Goal: Find specific page/section: Find specific page/section

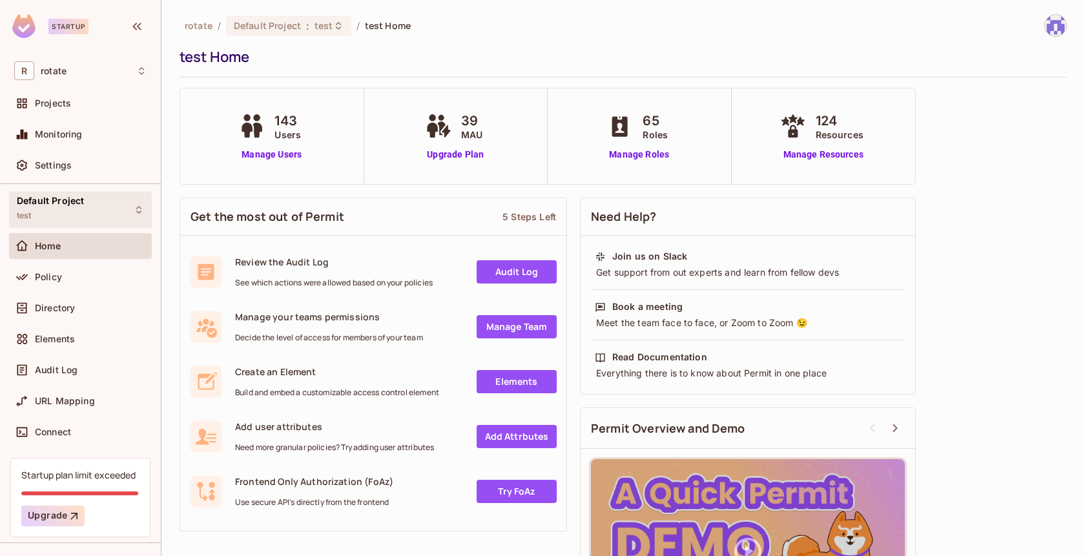
click at [77, 200] on span "Default Project" at bounding box center [50, 201] width 67 height 10
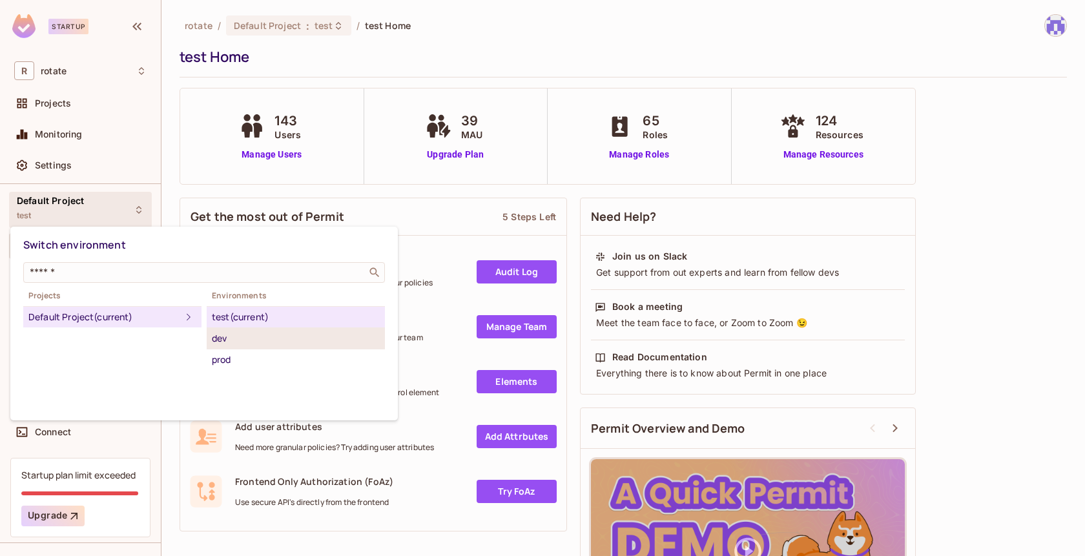
click at [297, 342] on div "dev" at bounding box center [296, 339] width 168 height 16
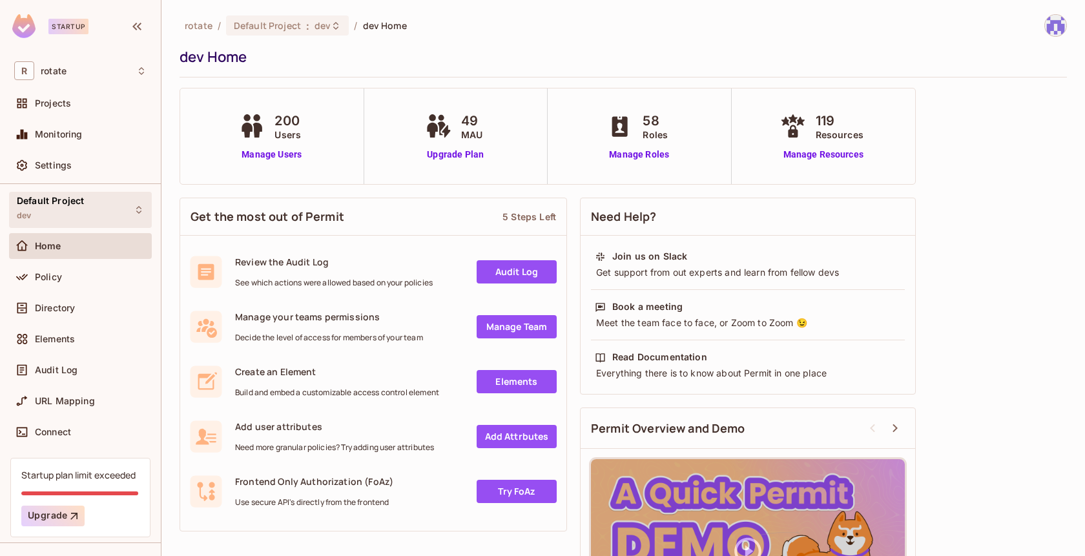
click at [120, 204] on div "Default Project dev" at bounding box center [80, 210] width 143 height 36
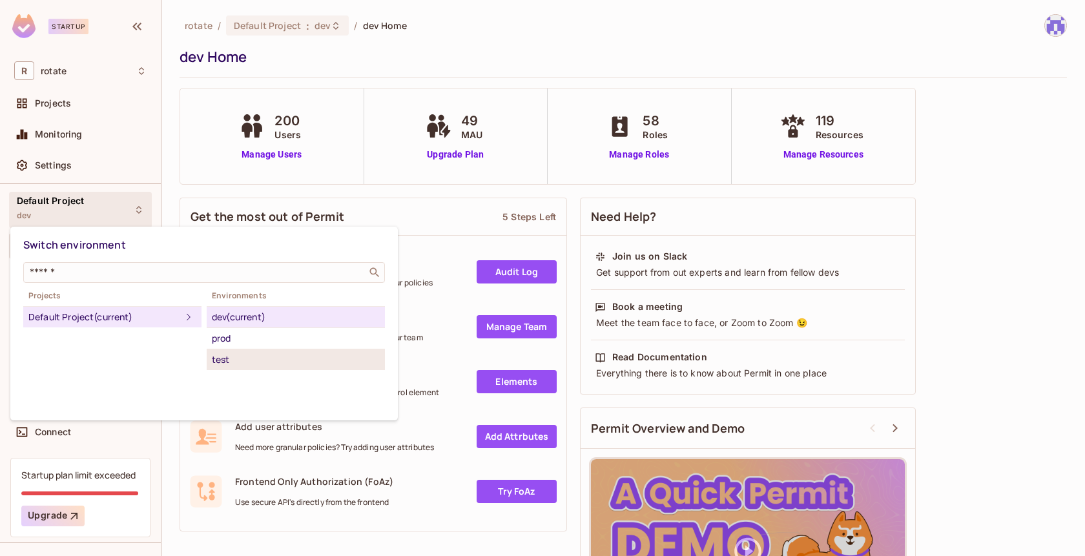
click at [293, 353] on div "test" at bounding box center [296, 360] width 168 height 16
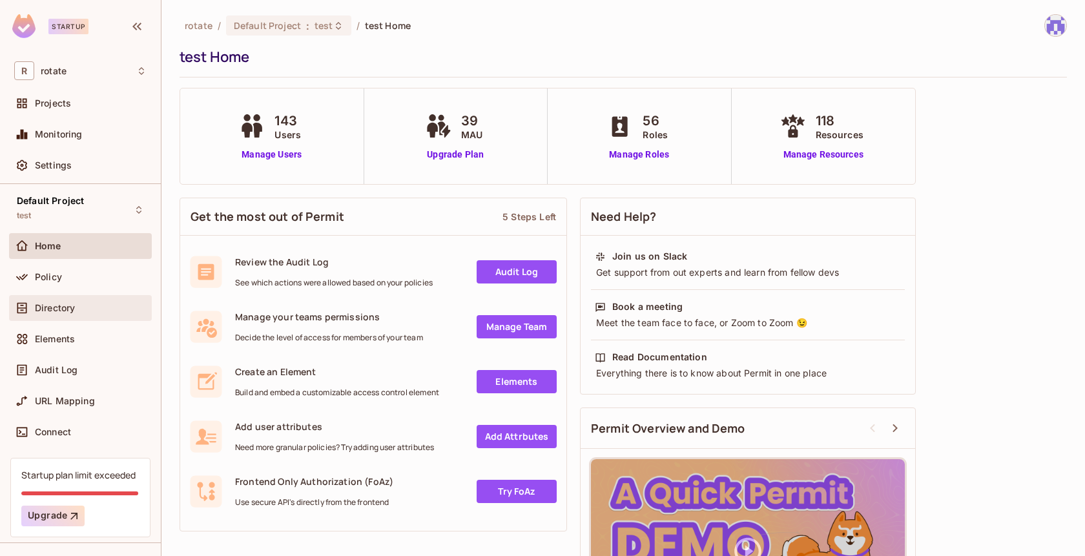
click at [82, 303] on div "Directory" at bounding box center [91, 308] width 112 height 10
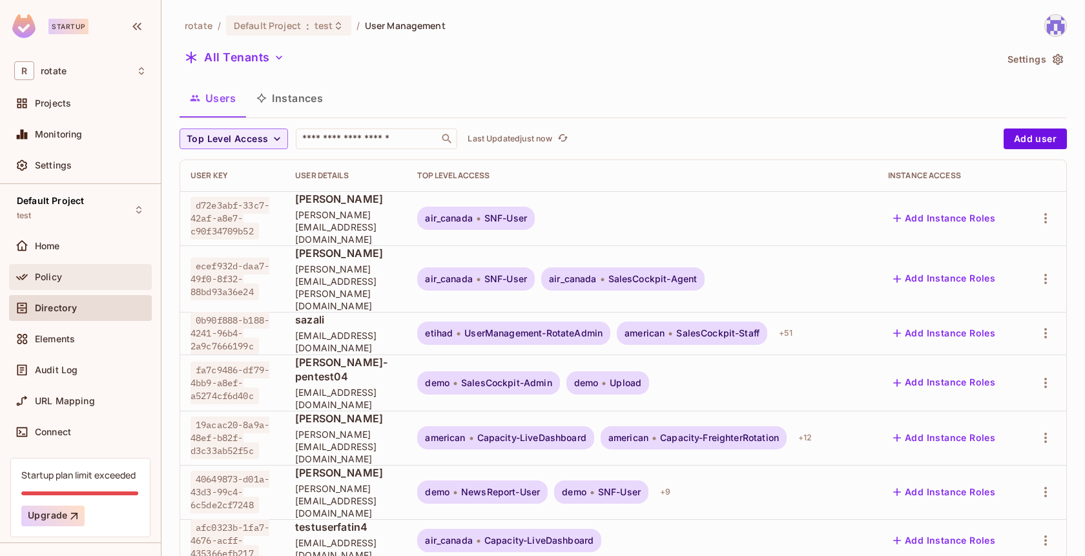
click at [107, 280] on div "Policy" at bounding box center [91, 277] width 112 height 10
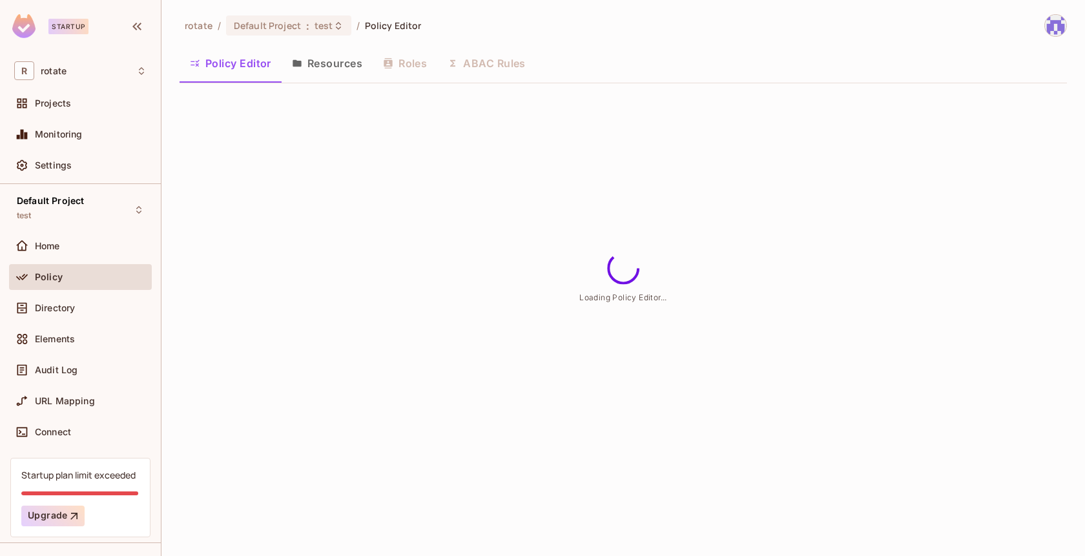
click at [354, 61] on button "Resources" at bounding box center [327, 63] width 91 height 32
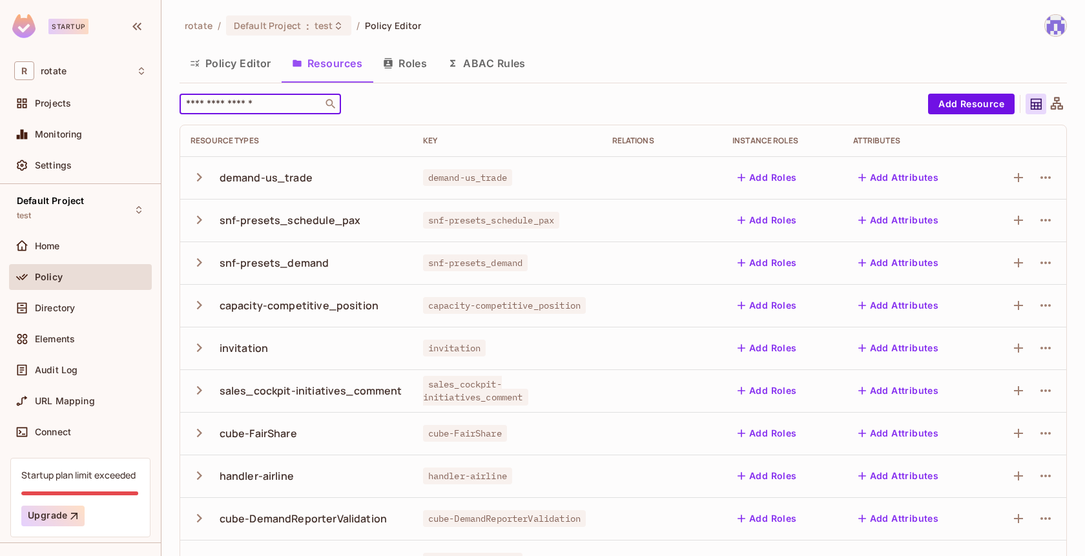
click at [247, 103] on input "text" at bounding box center [251, 104] width 136 height 13
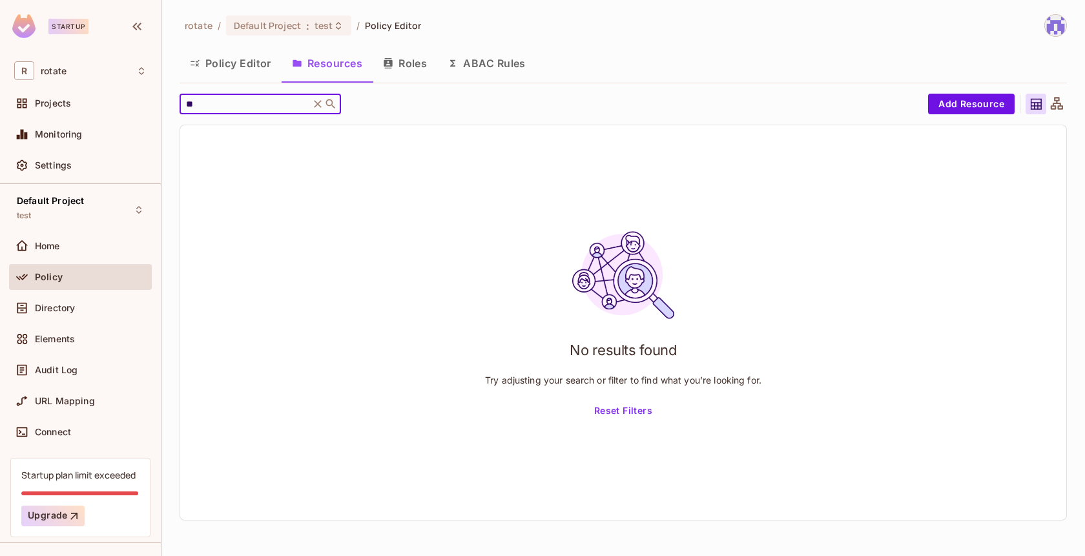
type input "*"
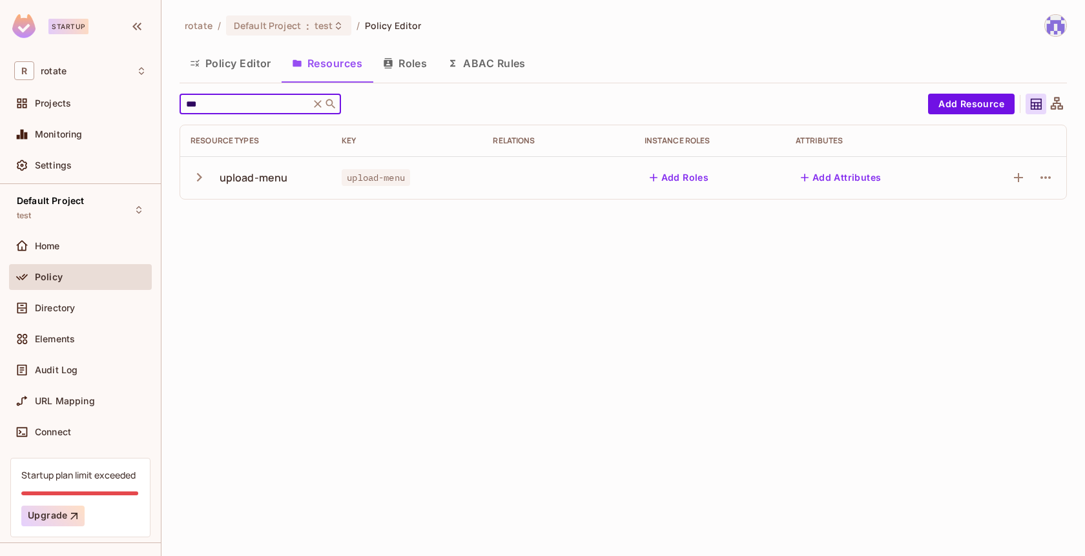
type input "***"
